Goal: Task Accomplishment & Management: Use online tool/utility

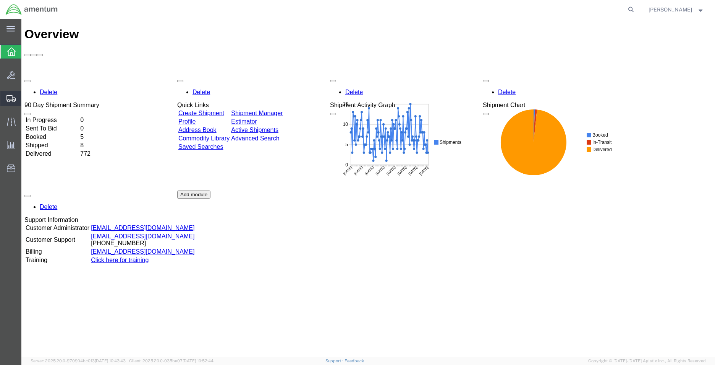
click at [0, 0] on span "Create Shipment" at bounding box center [0, 0] width 0 height 0
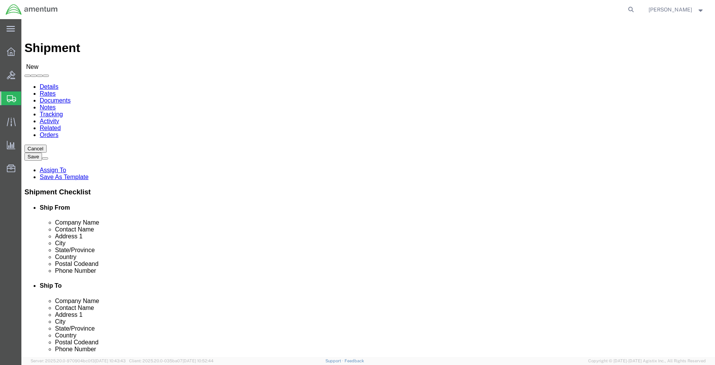
select select
type input "MCA"
select select "49941"
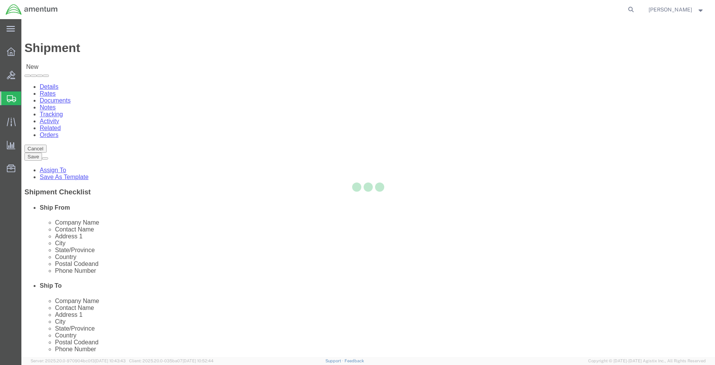
select select "[GEOGRAPHIC_DATA]"
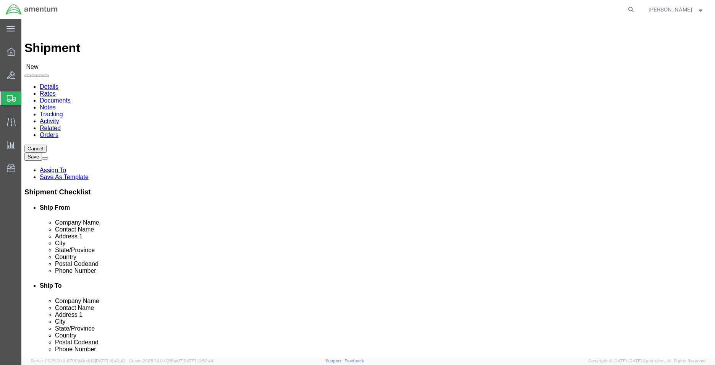
type input "SVA"
select select "49948"
select select "AZ"
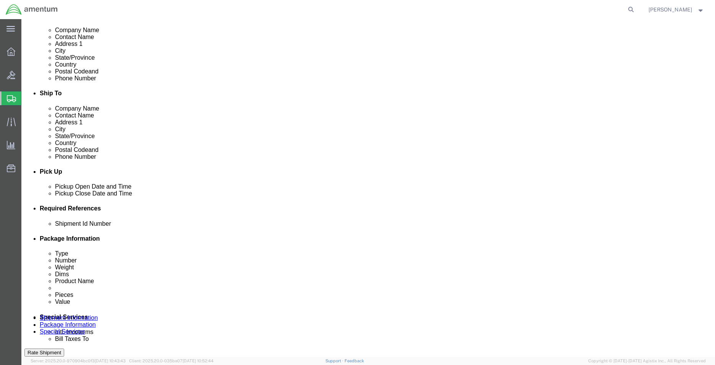
scroll to position [229, 0]
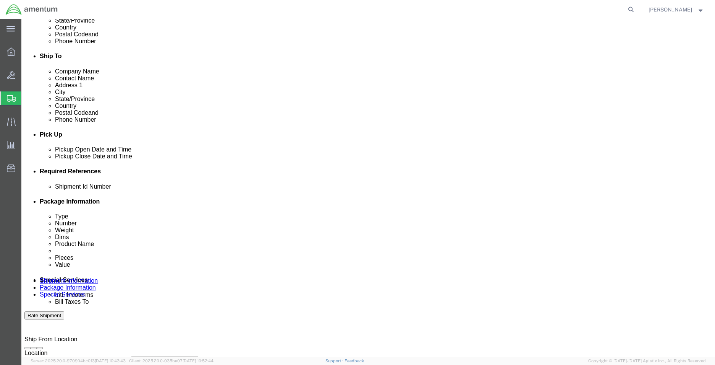
click div
click input "12:00 PM"
type input "8:00 AM"
click button "Apply"
click div
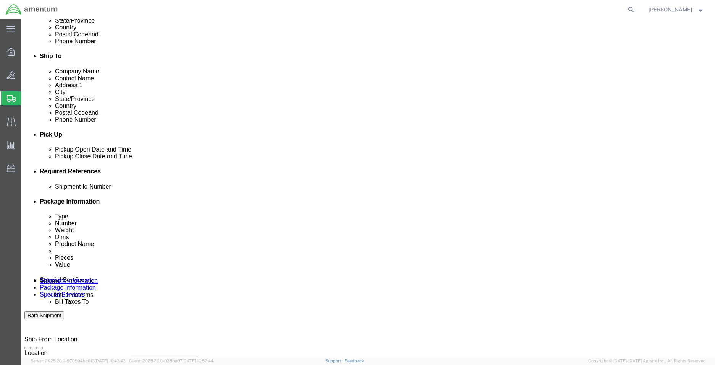
type input "2:00 PM"
click button "Apply"
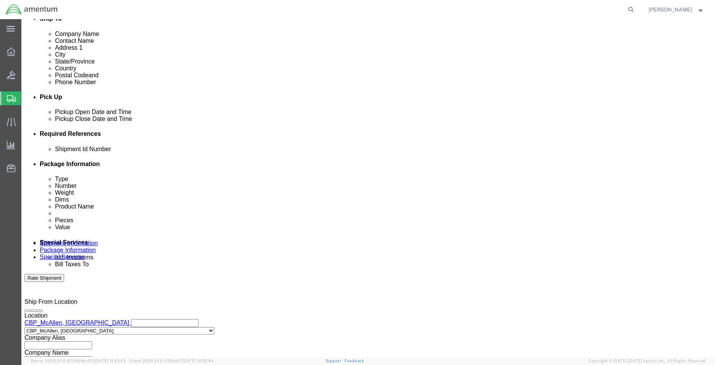
scroll to position [319, 0]
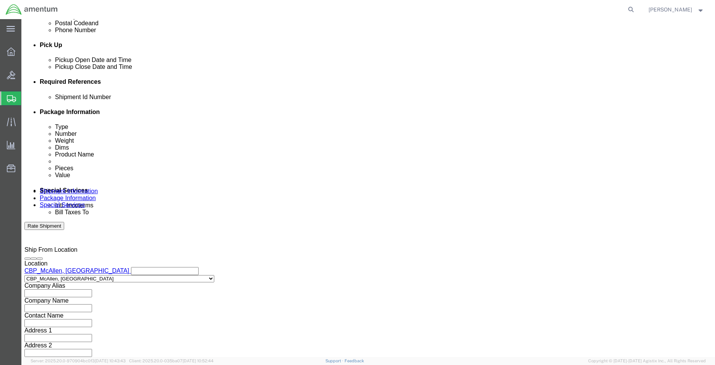
click input "text"
type input "CBP"
click button "Add reference"
click select "Select Account Type Activity ID Airline Appointment Number ASN Batch Request # …"
select select "DEPT"
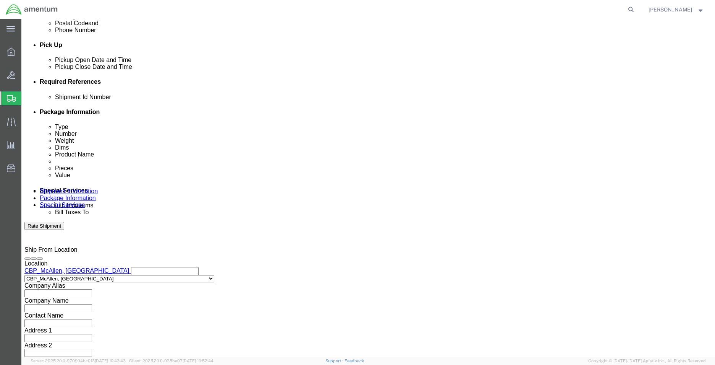
click select "Select Account Type Activity ID Airline Appointment Number ASN Batch Request # …"
click input "text"
type input "S"
click icon
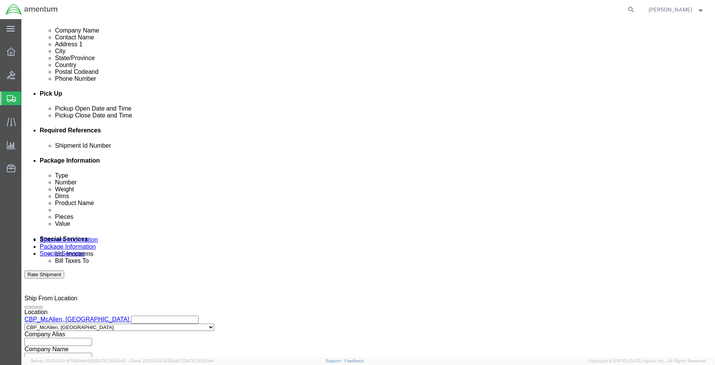
scroll to position [319, 0]
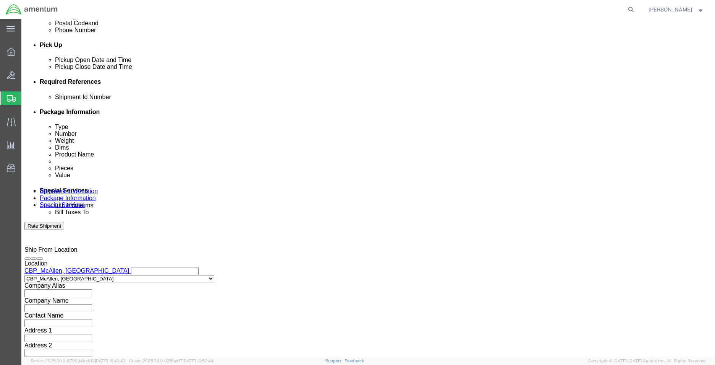
click input "text"
type input "SVA"
click button "Add reference"
click select "Select Account Type Activity ID Airline Appointment Number ASN Batch Request # …"
select select "CUSTREF"
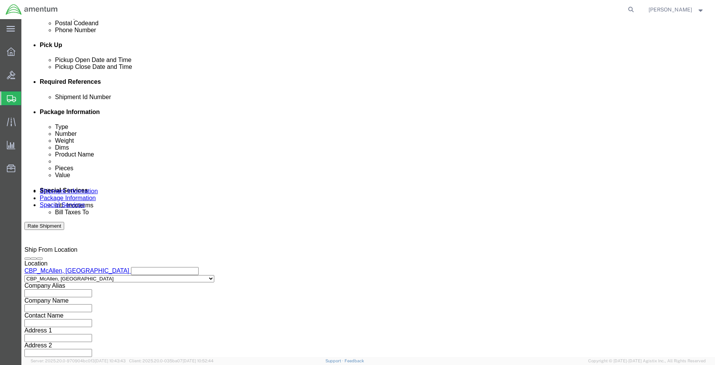
click select "Select Account Type Activity ID Airline Appointment Number ASN Batch Request # …"
click input "text"
type input "537-008280"
drag, startPoint x: 496, startPoint y: 127, endPoint x: 483, endPoint y: 131, distance: 12.8
click button "Add reference"
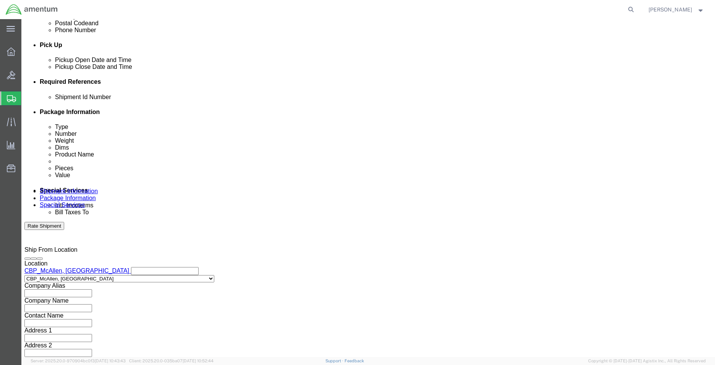
click select "Select Account Type Activity ID Airline Appointment Number ASN Batch Request # …"
select select "PROJNUM"
click select "Select Account Type Activity ID Airline Appointment Number ASN Batch Request # …"
click input "text"
paste input "6118.04.03.2219.MCA.0000"
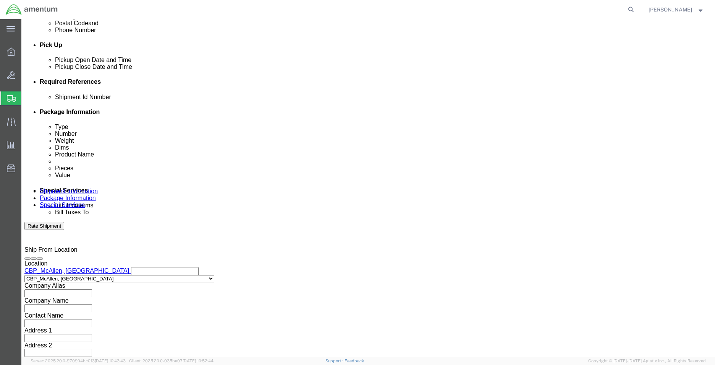
scroll to position [0, 0]
drag, startPoint x: 154, startPoint y: 167, endPoint x: 84, endPoint y: 168, distance: 69.9
click div "Select Account Type Activity ID Airline Appointment Number ASN Batch Request # …"
type input "6118.04.03.2219.MCA.0000"
click button "Continue"
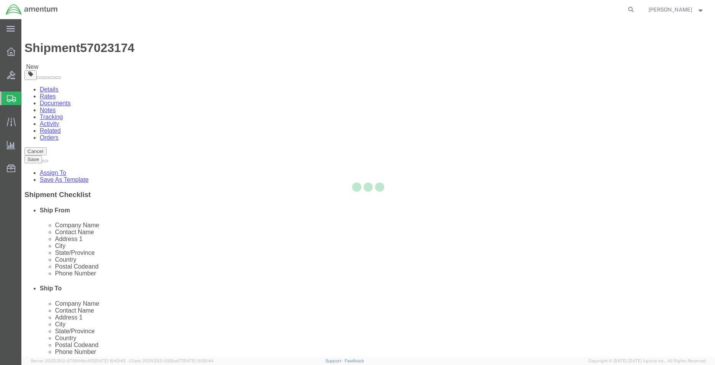
select select "CBOX"
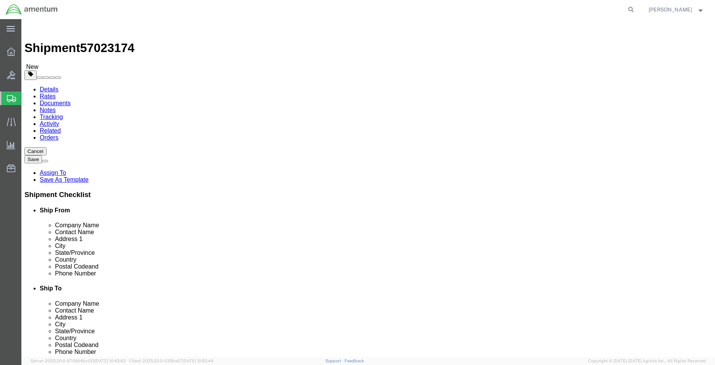
click input "text"
type input "12"
type input "1"
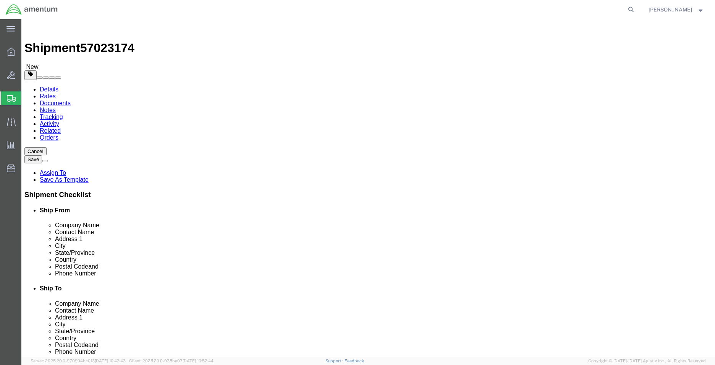
click link "Add Content"
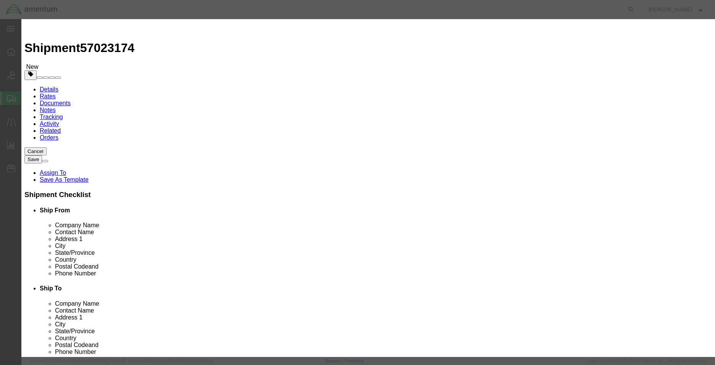
click input "text"
type input "[PERSON_NAME] PIN"
type input "2"
type input "25.00"
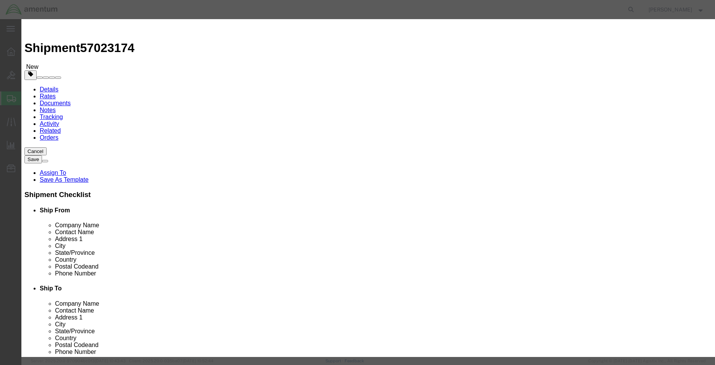
click textarea
type textarea "[PERSON_NAME] PIN PART STD-713"
click button "Save & Close"
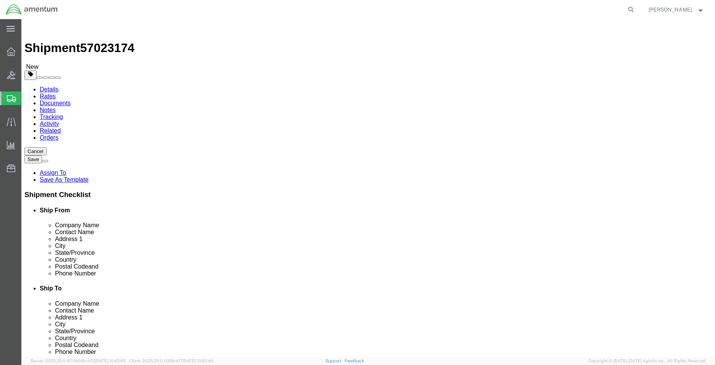
click button "Continue"
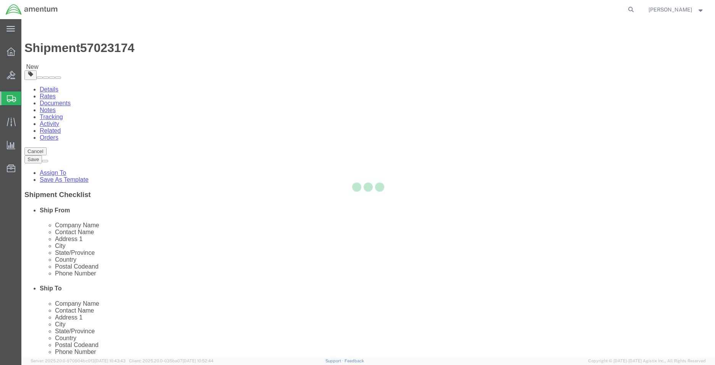
select select
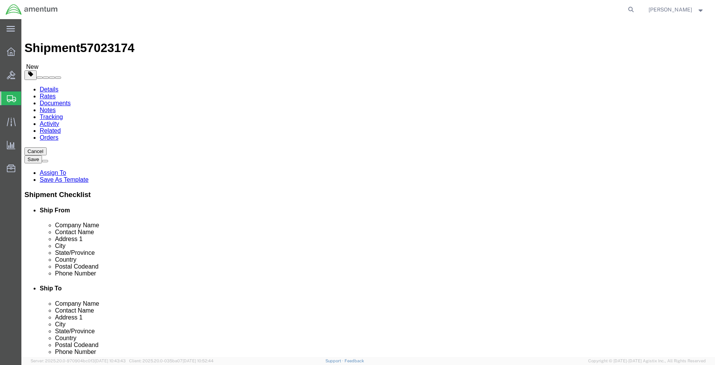
click span "Select one or more"
click link "Site Support"
select select "PICKUP_SITE_SUPPORT"
click div "Handling Options"
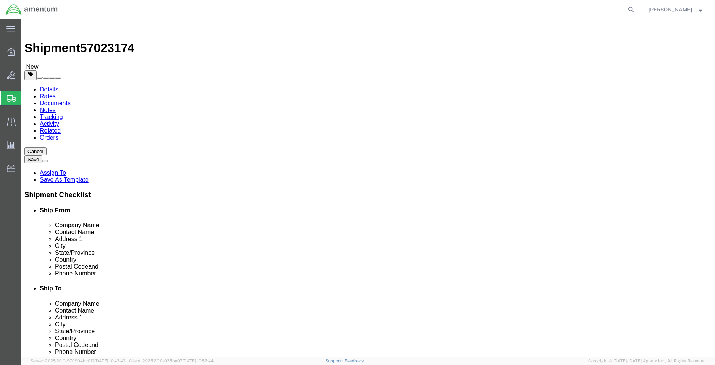
click button "Rate Shipment"
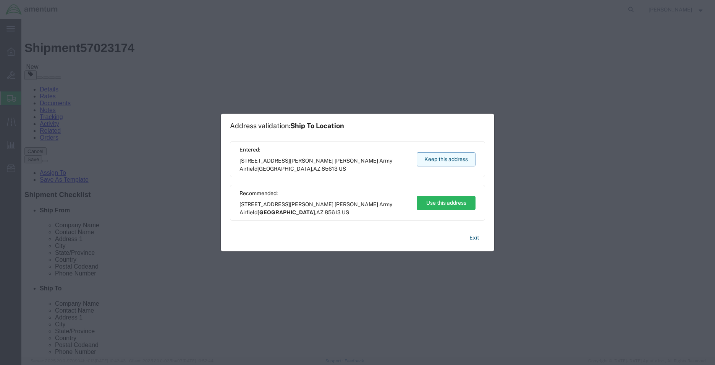
click at [456, 160] on button "Keep this address" at bounding box center [446, 159] width 59 height 14
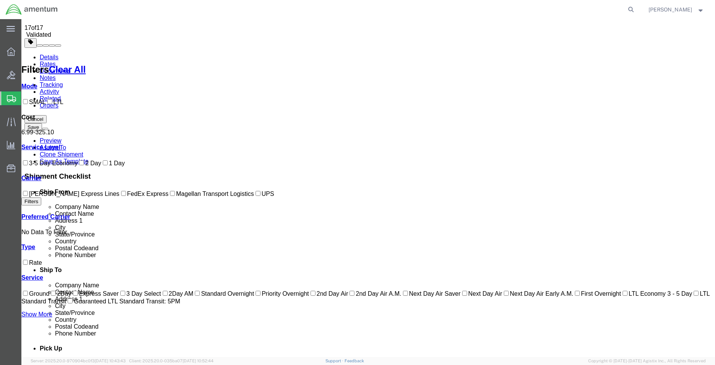
scroll to position [39, 0]
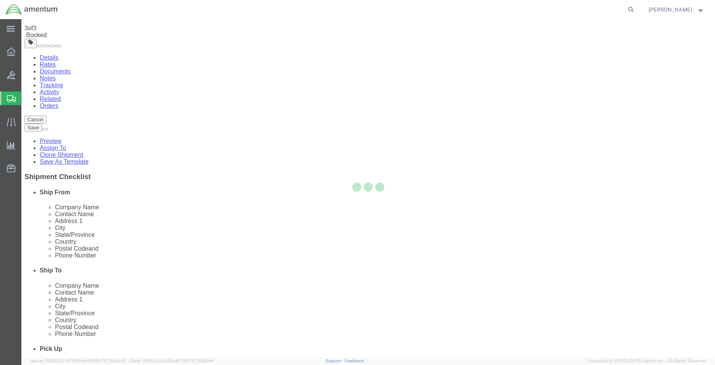
scroll to position [0, 0]
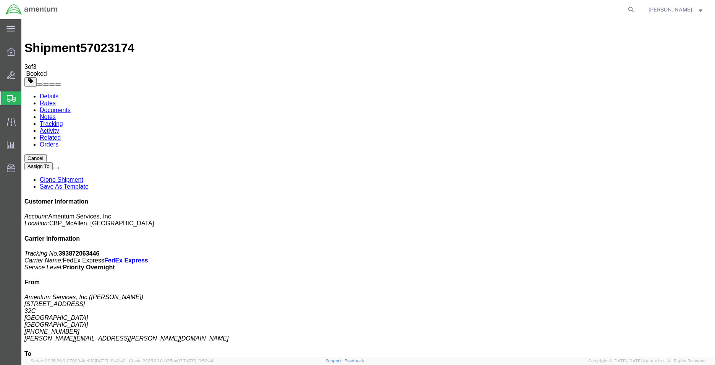
click at [50, 93] on link "Details" at bounding box center [49, 96] width 19 height 6
drag, startPoint x: 621, startPoint y: 95, endPoint x: 550, endPoint y: 96, distance: 71.1
click p "Tracking No: 393872063446 Carrier Name: FedEx Express FedEx Express Service Lev…"
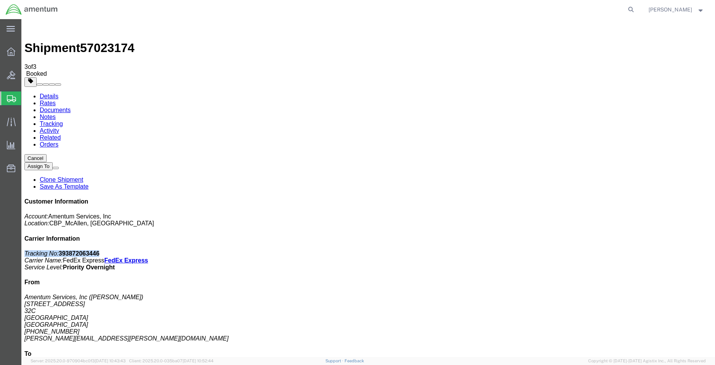
copy p "Tracking No: 393872063446"
